Goal: Transaction & Acquisition: Purchase product/service

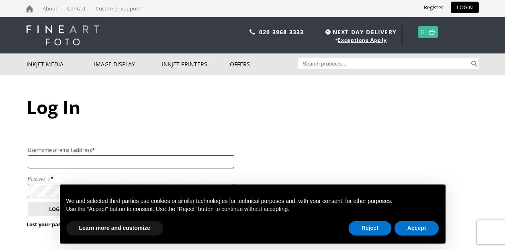
type input "[EMAIL_ADDRESS][DOMAIN_NAME]"
click at [423, 228] on button "Accept" at bounding box center [417, 228] width 45 height 14
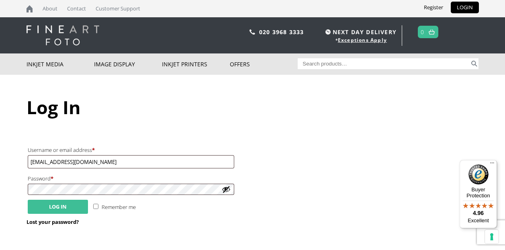
click at [61, 204] on button "Log in" at bounding box center [58, 207] width 60 height 14
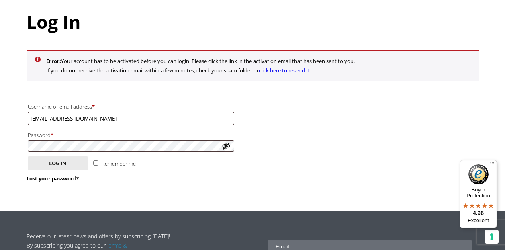
click at [283, 70] on link "click here to resend it" at bounding box center [284, 70] width 51 height 7
click at [284, 70] on link "click here to resend it" at bounding box center [284, 70] width 51 height 7
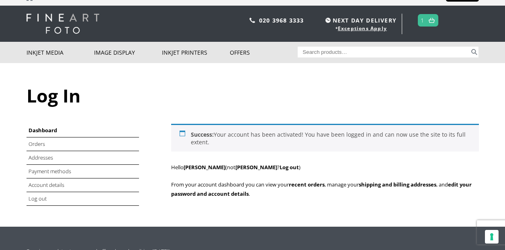
scroll to position [9, 0]
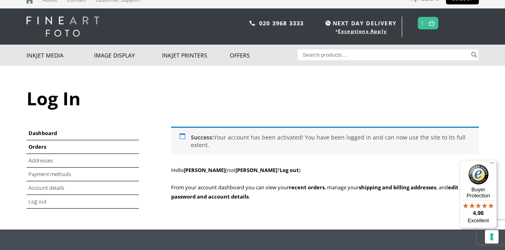
click at [36, 147] on link "Orders" at bounding box center [38, 146] width 18 height 7
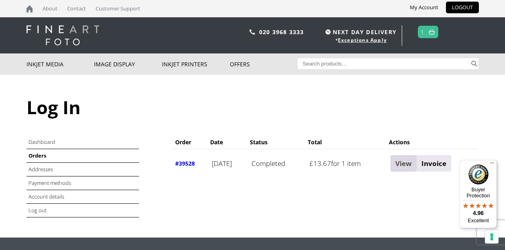
click at [415, 160] on link "View" at bounding box center [404, 163] width 26 height 16
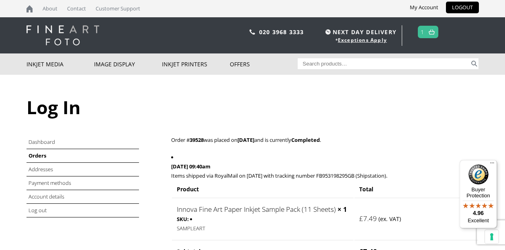
click at [329, 66] on input "Search for:" at bounding box center [384, 63] width 172 height 11
type input "IFA-24"
click at [474, 64] on button "Search" at bounding box center [474, 63] width 9 height 11
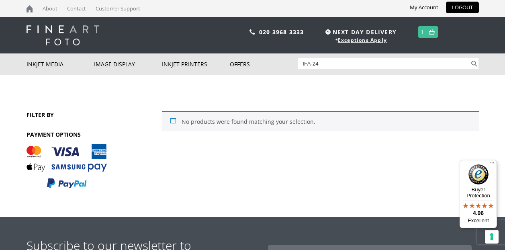
click at [344, 64] on input "IFA-24" at bounding box center [384, 63] width 172 height 11
type input "IFA24"
click at [474, 64] on button "Search" at bounding box center [474, 63] width 9 height 11
click at [320, 64] on input "IFA24" at bounding box center [384, 63] width 172 height 11
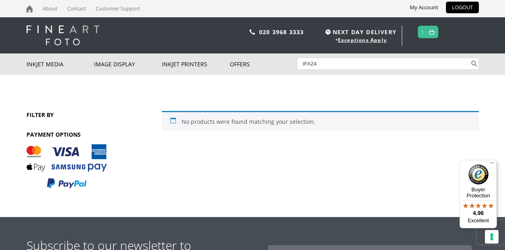
click at [320, 64] on input "IFA24" at bounding box center [384, 63] width 172 height 11
type input "innova 24"
click at [474, 64] on button "Search" at bounding box center [474, 63] width 9 height 11
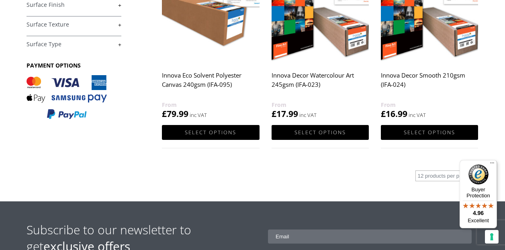
scroll to position [185, 0]
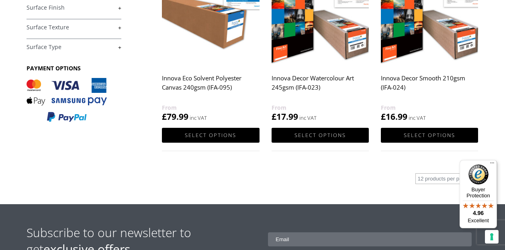
click at [412, 32] on img at bounding box center [429, 5] width 97 height 122
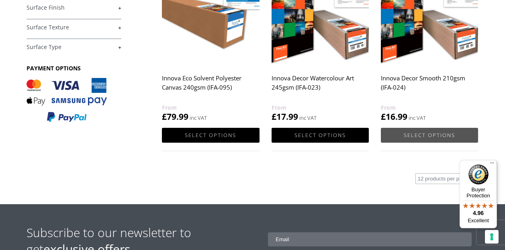
click at [422, 132] on link "Select options" at bounding box center [429, 135] width 97 height 15
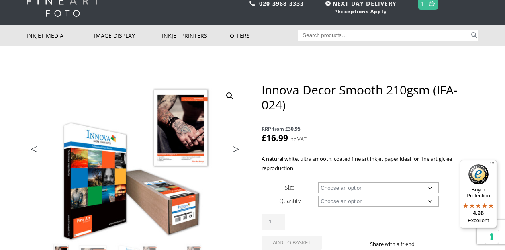
scroll to position [29, 0]
select select "a3-sheet"
select select "25-sheets"
select select "a3-sheet"
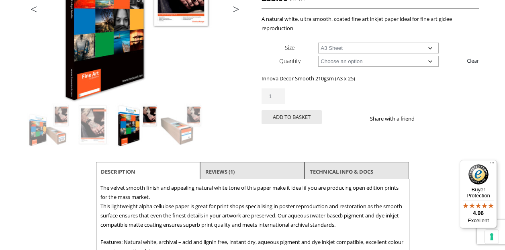
scroll to position [179, 0]
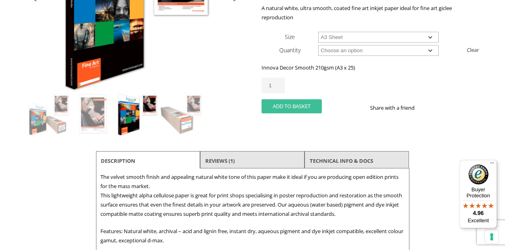
click at [310, 105] on button "Add to basket" at bounding box center [292, 106] width 60 height 14
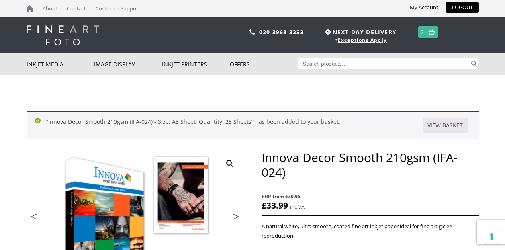
click at [426, 31] on span "2" at bounding box center [428, 32] width 21 height 12
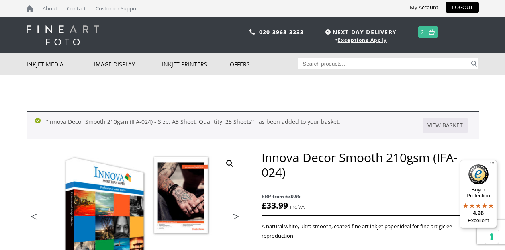
click at [431, 31] on img at bounding box center [432, 31] width 6 height 5
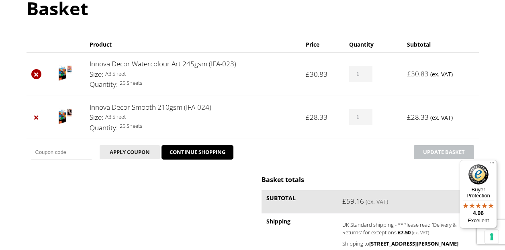
click at [37, 75] on link "×" at bounding box center [36, 74] width 10 height 10
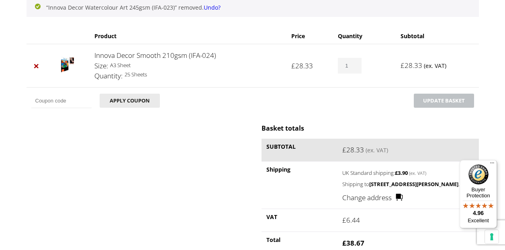
scroll to position [137, 0]
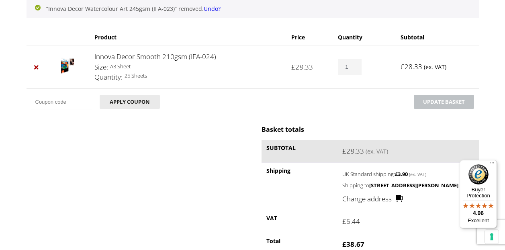
click at [29, 102] on td "Coupon: Apply coupon Update basket" at bounding box center [253, 101] width 453 height 27
click at [42, 101] on input "Coupon:" at bounding box center [61, 102] width 60 height 14
type input "SAMPLEPACK15"
click at [141, 103] on button "Apply coupon" at bounding box center [130, 102] width 60 height 14
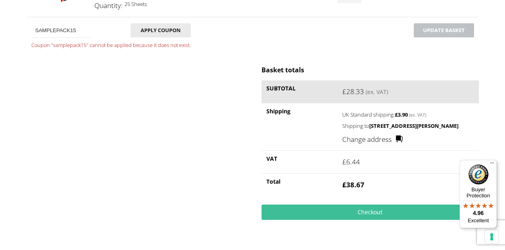
scroll to position [177, 0]
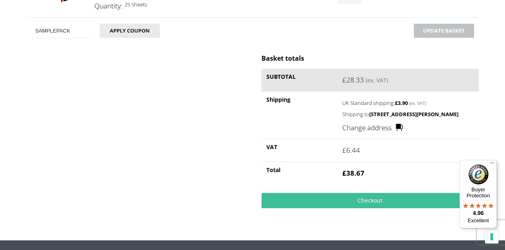
type input "SAMPLEPACK"
click at [129, 30] on button "Apply coupon" at bounding box center [130, 31] width 60 height 14
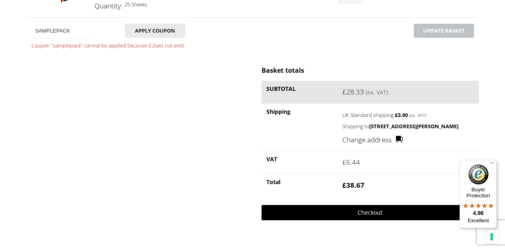
click at [372, 219] on link "Checkout" at bounding box center [370, 212] width 217 height 15
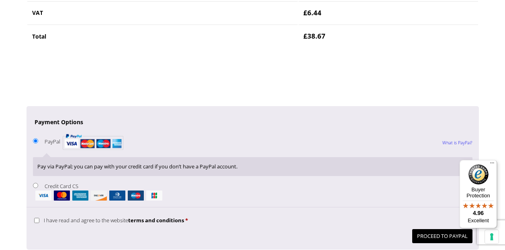
scroll to position [626, 0]
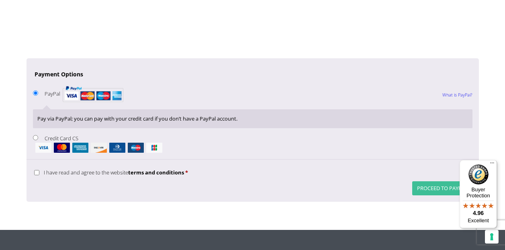
click at [434, 181] on button "Proceed to PayPal" at bounding box center [442, 188] width 60 height 14
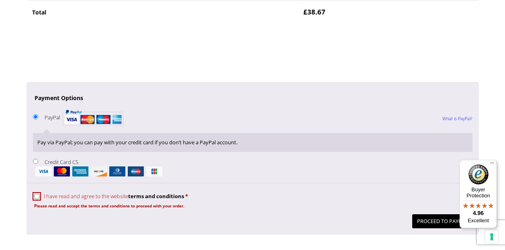
scroll to position [636, 0]
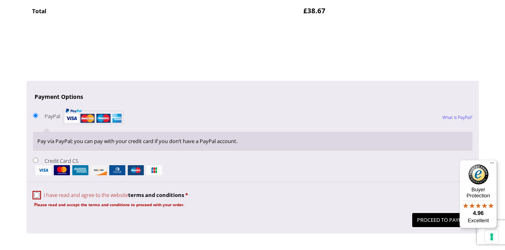
click at [35, 158] on input "Credit Card CS" at bounding box center [35, 160] width 5 height 5
radio input "true"
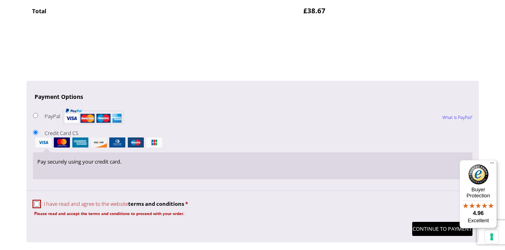
click at [36, 201] on input "I have read and agree to the website terms and conditions *" at bounding box center [36, 203] width 5 height 5
checkbox input "true"
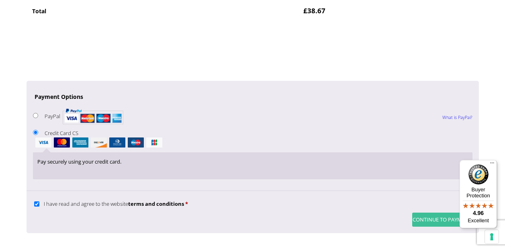
click at [431, 213] on button "Continue to Payment" at bounding box center [442, 220] width 60 height 14
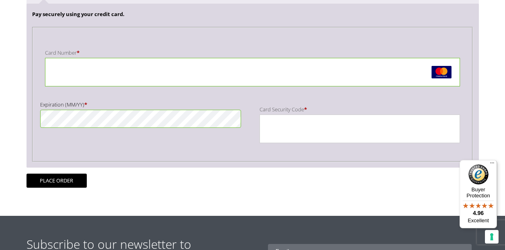
scroll to position [219, 0]
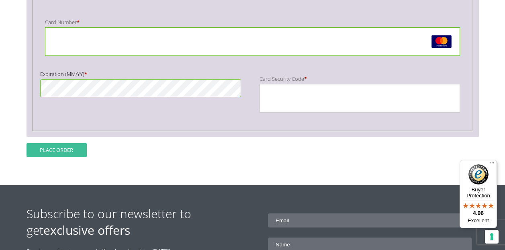
click at [77, 148] on button "Place order" at bounding box center [57, 150] width 60 height 14
